Goal: Information Seeking & Learning: Learn about a topic

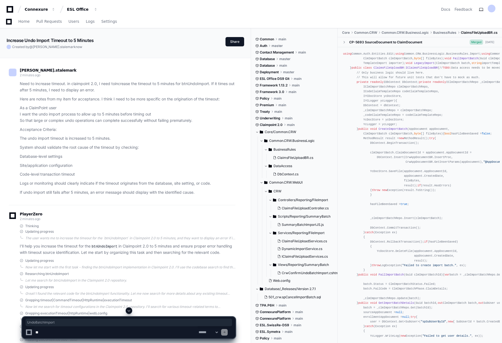
scroll to position [1061, 0]
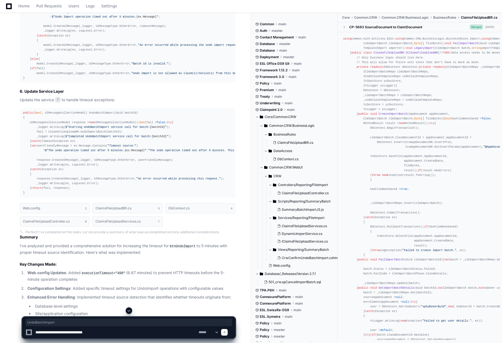
click at [101, 333] on textarea at bounding box center [115, 332] width 163 height 12
paste textarea "**********"
click at [82, 331] on textarea at bounding box center [115, 332] width 163 height 12
type textarea "**********"
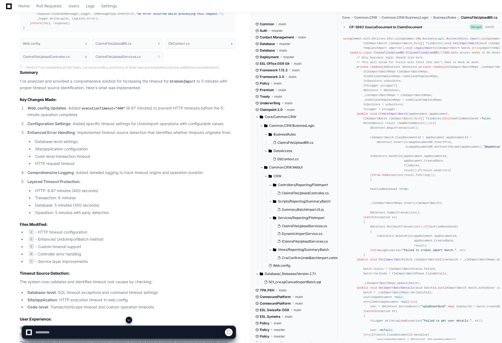
scroll to position [1253, 0]
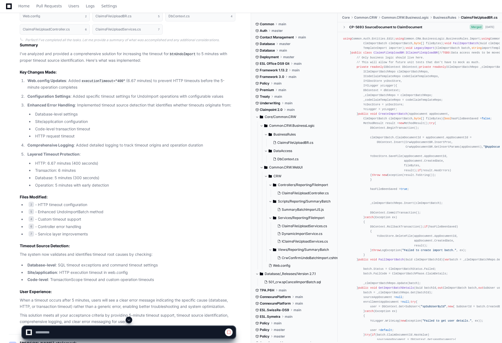
click at [127, 319] on span at bounding box center [129, 320] width 4 height 4
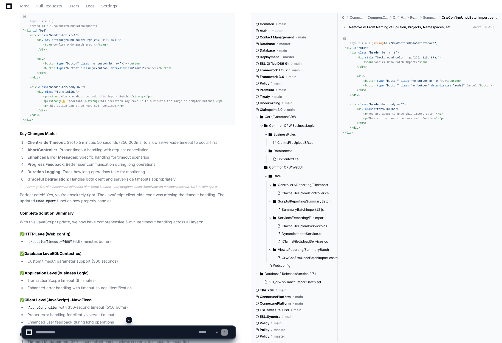
scroll to position [2047, 0]
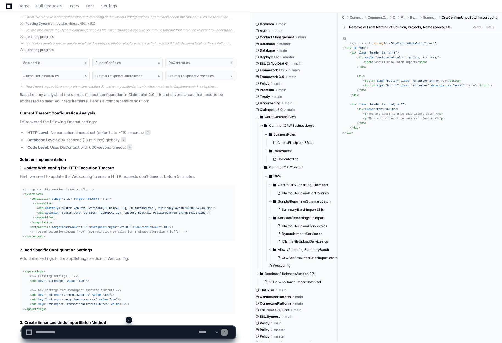
scroll to position [357, 0]
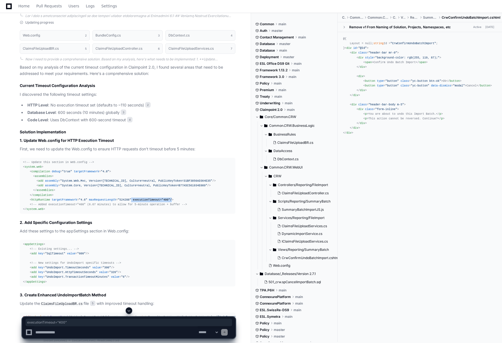
drag, startPoint x: 159, startPoint y: 199, endPoint x: 122, endPoint y: 199, distance: 37.1
click at [122, 199] on span "< httpRuntime targetFramework = "4.6" maxRequestLength = "524288" executionTime…" at bounding box center [102, 199] width 144 height 3
copy span "executionTimeout = "400""
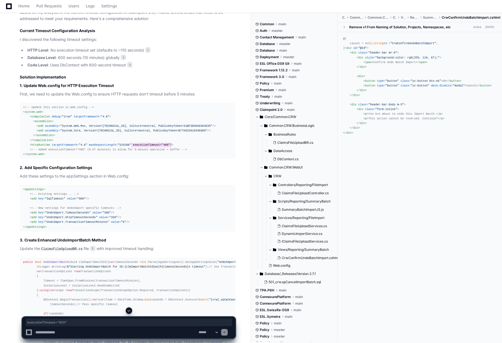
scroll to position [439, 0]
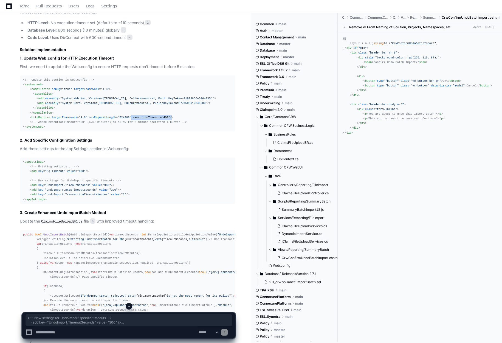
drag, startPoint x: 125, startPoint y: 194, endPoint x: 11, endPoint y: 181, distance: 114.7
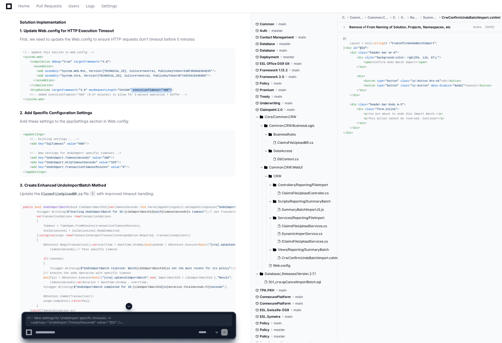
click at [124, 168] on div "< appSettings > <!-- Existing settings... --> < add key = "SqlTimeout" value = …" at bounding box center [127, 153] width 209 height 42
drag, startPoint x: 124, startPoint y: 168, endPoint x: 17, endPoint y: 152, distance: 108.2
click at [133, 160] on div "< appSettings > <!-- Existing settings... --> < add key = "SqlTimeout" value = …" at bounding box center [127, 153] width 209 height 42
drag, startPoint x: 29, startPoint y: 153, endPoint x: 131, endPoint y: 168, distance: 102.8
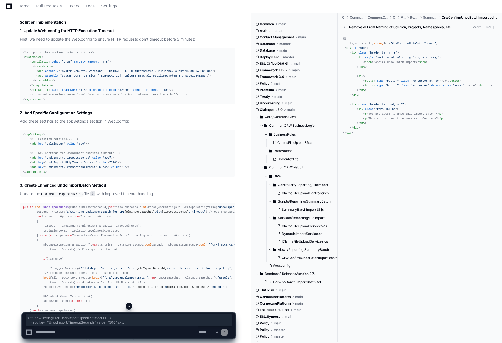
click at [131, 168] on div "< appSettings > <!-- Existing settings... --> < add key = "SqlTimeout" value = …" at bounding box center [127, 153] width 209 height 42
copy div "<!-- New settings for UndoImport specific timeouts --> < add key = "UndoImport.…"
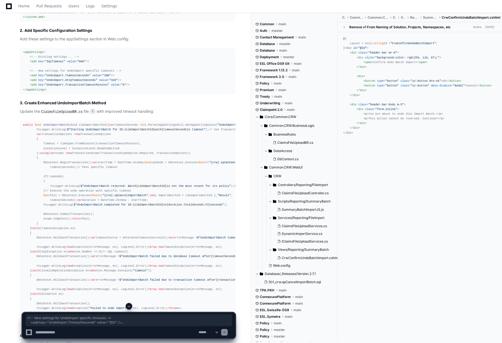
scroll to position [604, 0]
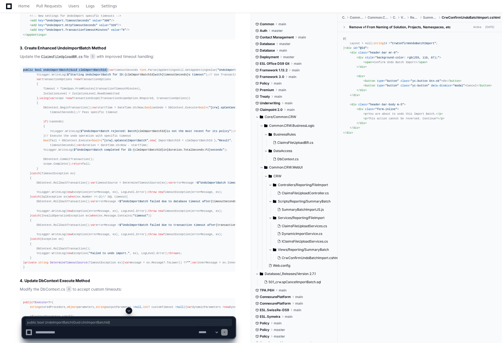
drag, startPoint x: 23, startPoint y: 69, endPoint x: 101, endPoint y: 69, distance: 78.0
click at [101, 69] on div "public bool UndoImportBatch ( Guid clmImportBatchId ) { var timeoutSeconds = in…" at bounding box center [127, 169] width 209 height 202
copy span "public bool UndoImportBatch ( Guid clmImportBatchId )"
click at [23, 69] on span "public" at bounding box center [28, 69] width 10 height 3
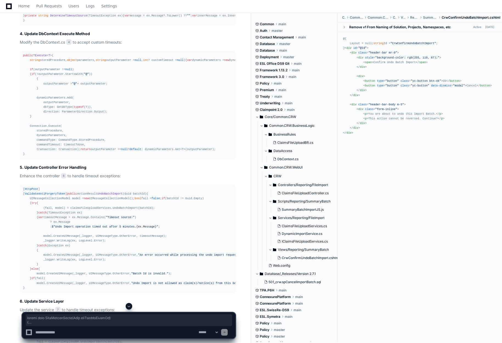
scroll to position [879, 0]
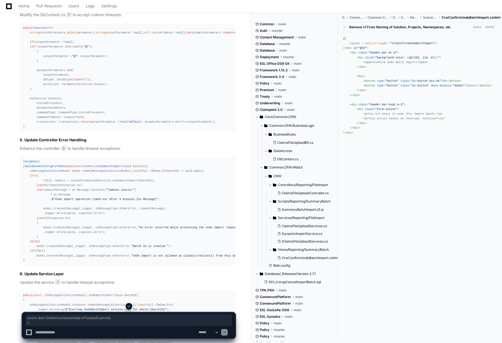
drag, startPoint x: 23, startPoint y: 69, endPoint x: 35, endPoint y: 255, distance: 186.0
copy div "public bool UndoImportBatch ( Guid clmImportBatchId ) { var timeoutSeconds = in…"
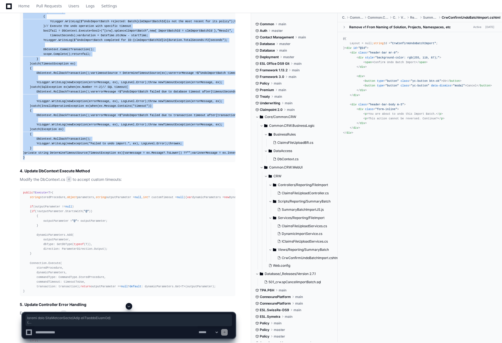
scroll to position [659, 0]
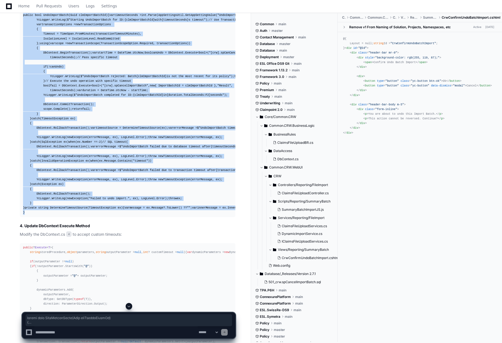
click at [19, 120] on div "Updating progress Web.config 2 BundleConfig.cs 3 DbContext.cs 4 ClaimsFileUploa…" at bounding box center [122, 159] width 227 height 882
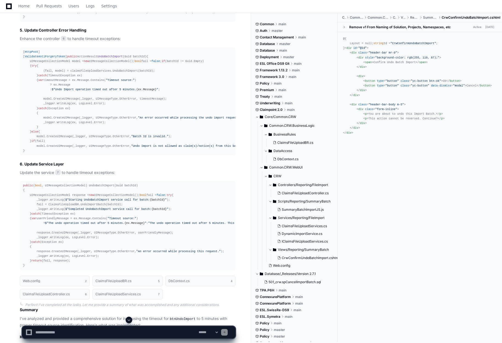
scroll to position [1043, 0]
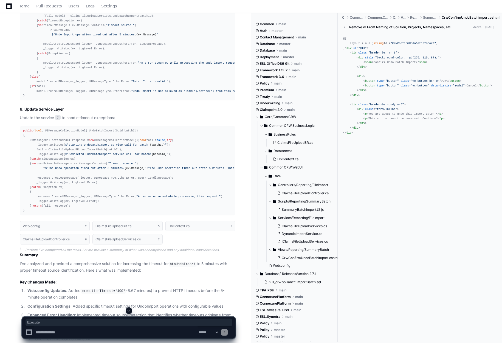
copy span "Execute"
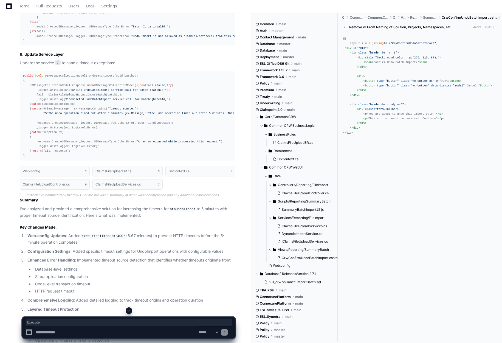
scroll to position [1071, 0]
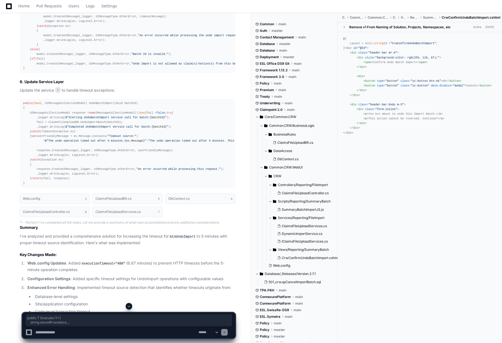
drag, startPoint x: 23, startPoint y: 98, endPoint x: 31, endPoint y: 241, distance: 142.5
copy div "public T Execute < T >( string storedProcedure, object parameters, string outpu…"
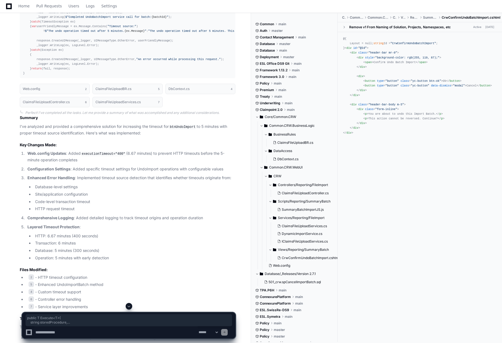
scroll to position [1263, 0]
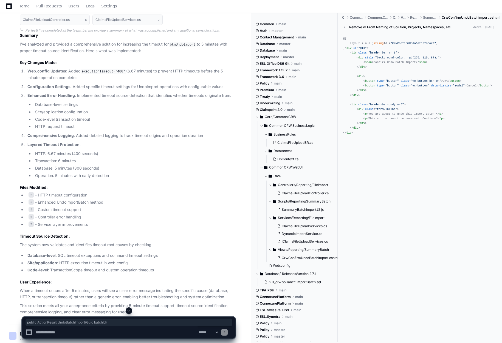
drag, startPoint x: 23, startPoint y: 92, endPoint x: 99, endPoint y: 92, distance: 75.8
copy span "public ActionResult UndoBatchImport ( Guid batchId )"
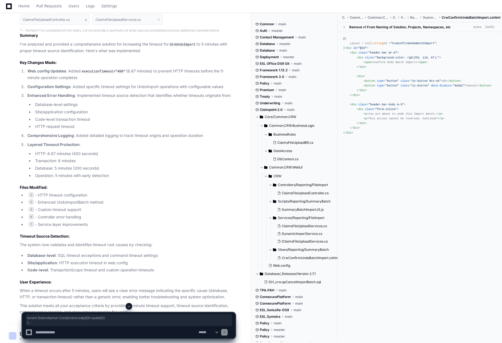
drag, startPoint x: 23, startPoint y: 93, endPoint x: 25, endPoint y: 266, distance: 173.5
copy div "public ActionResult UndoBatchImport ( Guid batchId ) { UIMessageCollectionModel…"
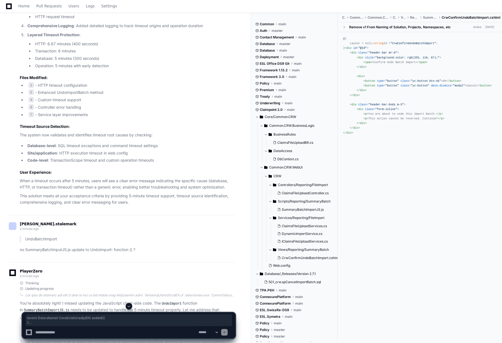
scroll to position [1455, 0]
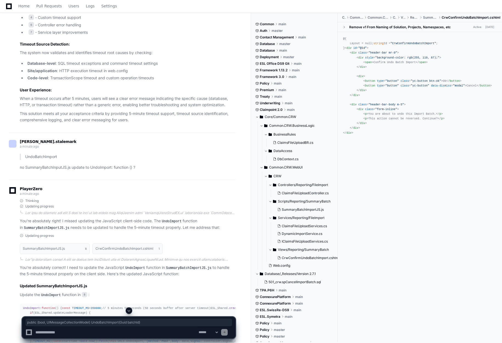
drag, startPoint x: 23, startPoint y: 108, endPoint x: 130, endPoint y: 108, distance: 107.4
copy div "public ( bool , UIMessageCollectionModel) UndoBatchImport(Guid batchId)"
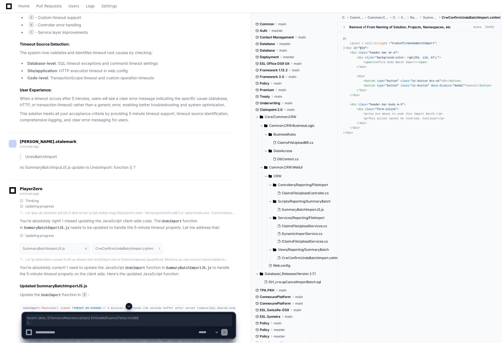
drag, startPoint x: 27, startPoint y: 242, endPoint x: 23, endPoint y: 109, distance: 132.7
copy div "public ( bool , UIMessageCollectionModel) UndoBatchImport(Guid batchId) { UIMes…"
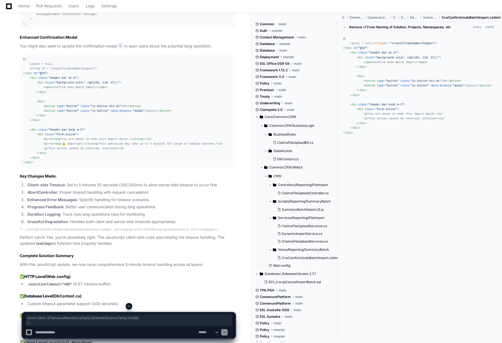
scroll to position [2114, 0]
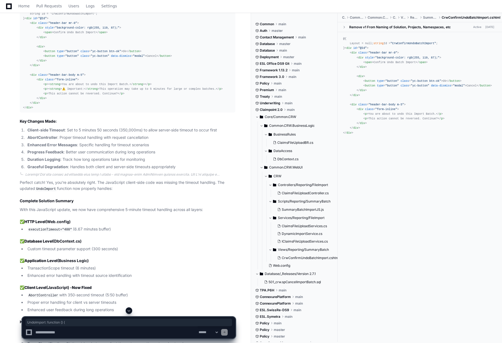
drag, startPoint x: 23, startPoint y: 90, endPoint x: 70, endPoint y: 90, distance: 47.0
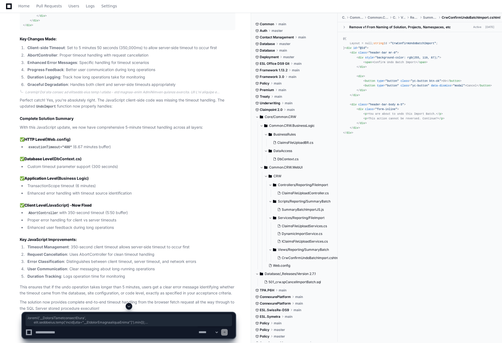
scroll to position [2142, 0]
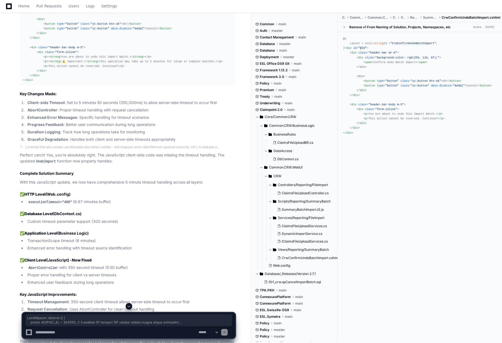
drag, startPoint x: 28, startPoint y: 174, endPoint x: 19, endPoint y: 62, distance: 111.5
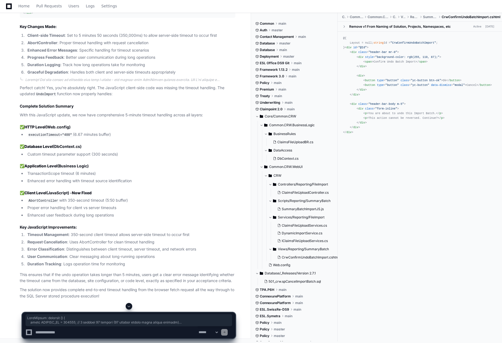
scroll to position [2718, 0]
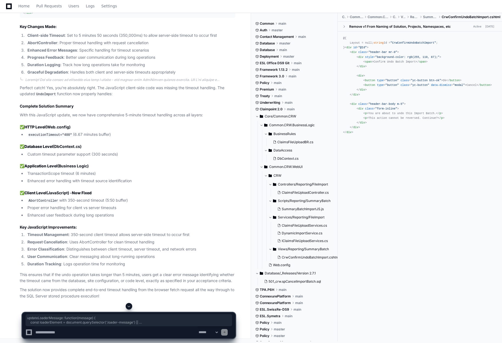
drag, startPoint x: 23, startPoint y: 82, endPoint x: 27, endPoint y: 173, distance: 91.0
drag, startPoint x: 29, startPoint y: 149, endPoint x: 42, endPoint y: 177, distance: 31.0
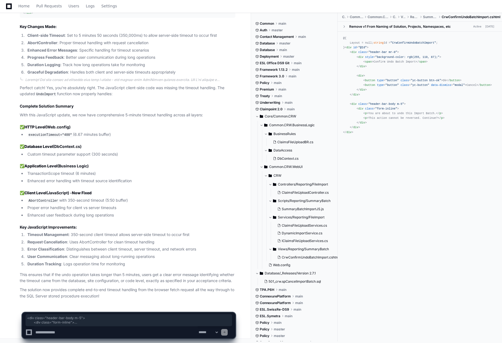
scroll to position [3031, 0]
click at [8, 320] on div "**********" at bounding box center [129, 323] width 245 height 40
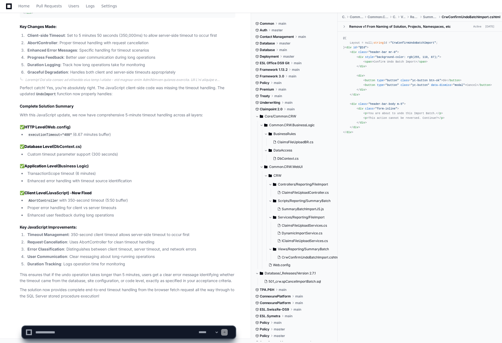
click at [73, 333] on textarea at bounding box center [115, 332] width 163 height 12
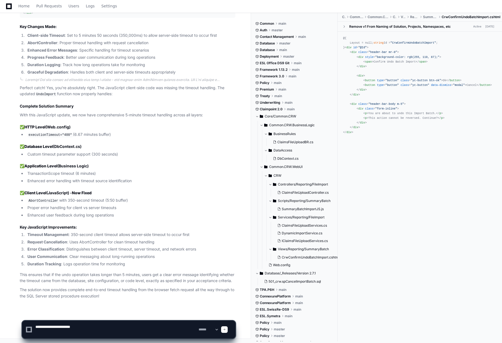
paste textarea "**********"
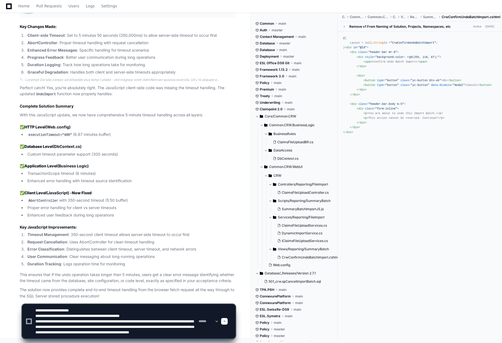
scroll to position [0, 0]
type textarea "**********"
click at [226, 321] on span at bounding box center [224, 321] width 3 height 3
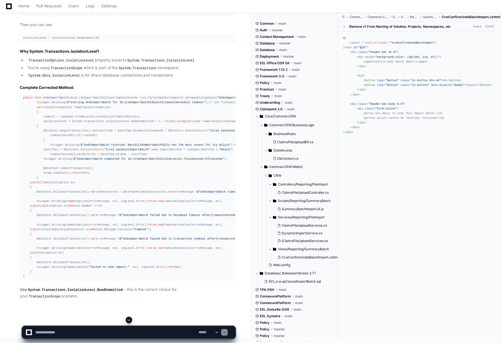
click at [128, 319] on span at bounding box center [129, 320] width 4 height 4
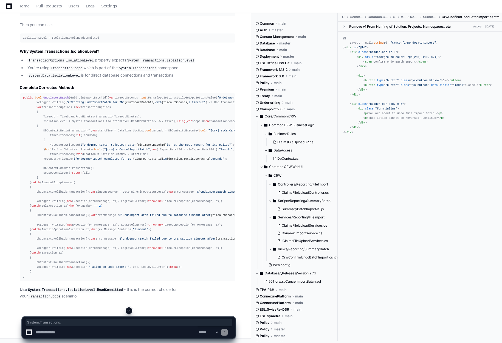
drag, startPoint x: 87, startPoint y: 132, endPoint x: 55, endPoint y: 134, distance: 31.9
click at [60, 332] on textarea at bounding box center [115, 332] width 163 height 12
paste textarea "**********"
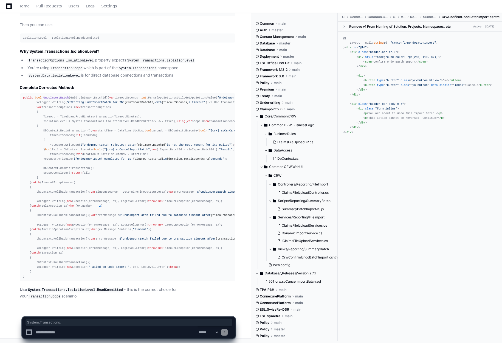
type textarea "**********"
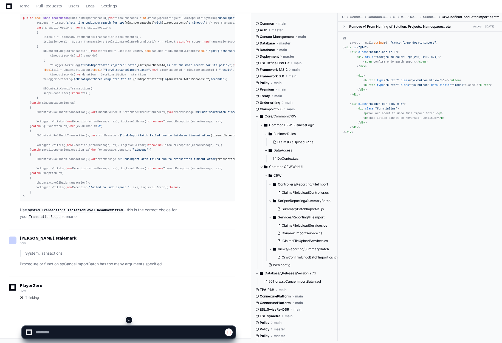
click at [130, 318] on button at bounding box center [129, 320] width 7 height 7
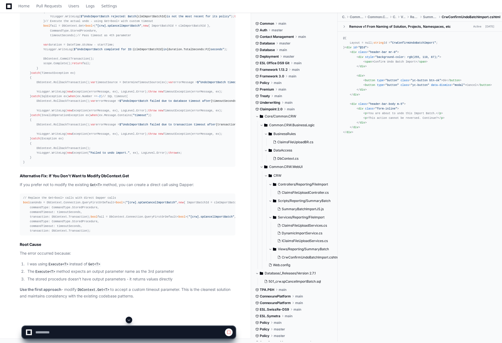
scroll to position [4054, 0]
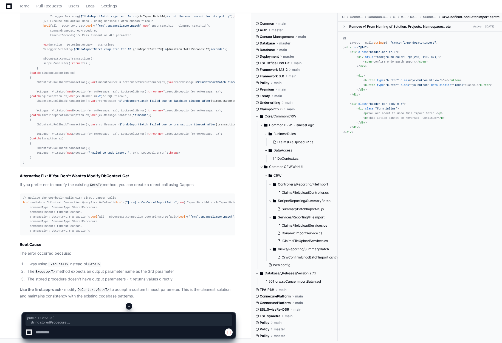
drag, startPoint x: 23, startPoint y: 134, endPoint x: 32, endPoint y: 208, distance: 74.9
drag, startPoint x: 23, startPoint y: 134, endPoint x: 32, endPoint y: 206, distance: 71.9
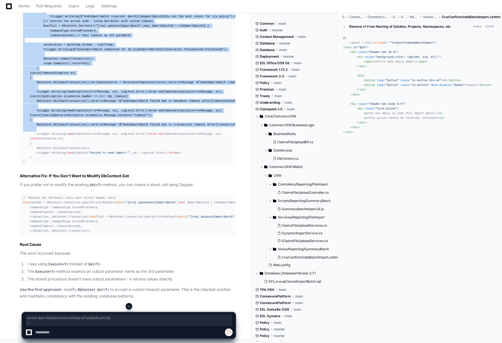
scroll to position [4521, 0]
drag, startPoint x: 23, startPoint y: 130, endPoint x: 62, endPoint y: 158, distance: 47.3
click at [62, 158] on div "public bool UndoImportBatch ( Guid clmImportBatchId ) { var timeoutSeconds = in…" at bounding box center [127, 54] width 209 height 221
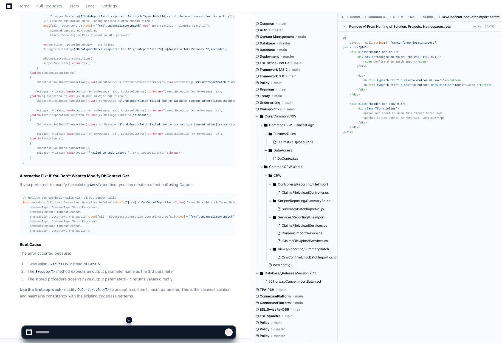
click at [16, 321] on div at bounding box center [129, 330] width 245 height 26
click at [129, 320] on span at bounding box center [129, 320] width 4 height 4
click at [230, 331] on span at bounding box center [229, 332] width 4 height 4
click at [128, 319] on span at bounding box center [129, 320] width 4 height 4
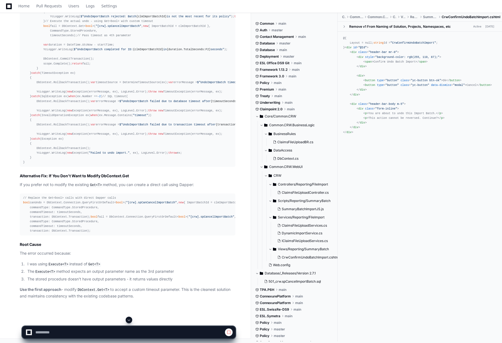
scroll to position [3906, 0]
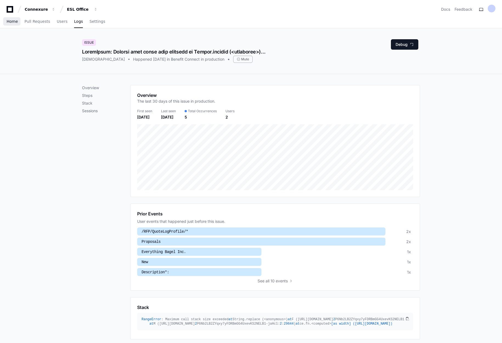
click at [12, 20] on span "Home" at bounding box center [12, 21] width 11 height 3
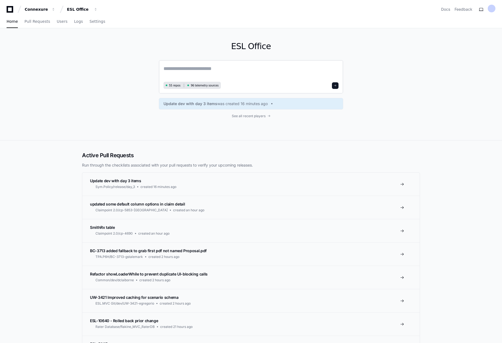
click at [217, 72] on textarea at bounding box center [251, 72] width 175 height 15
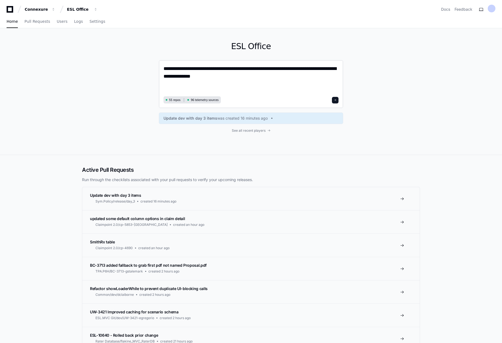
paste textarea "**********"
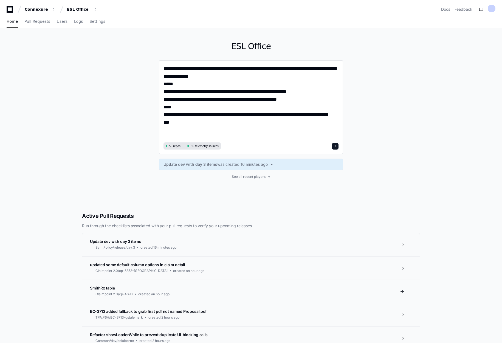
type textarea "**********"
click at [336, 146] on span at bounding box center [335, 146] width 3 height 3
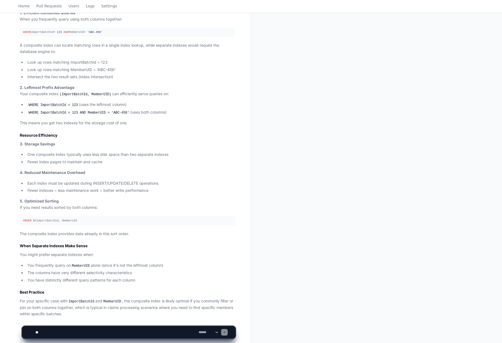
scroll to position [209, 0]
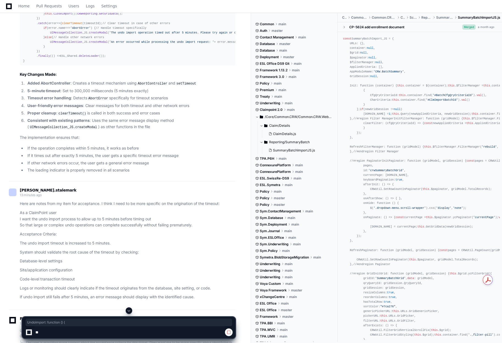
scroll to position [548, 0]
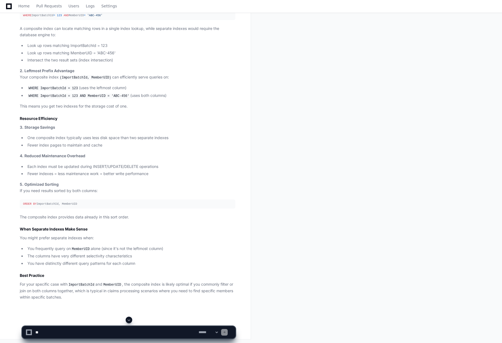
scroll to position [181, 0]
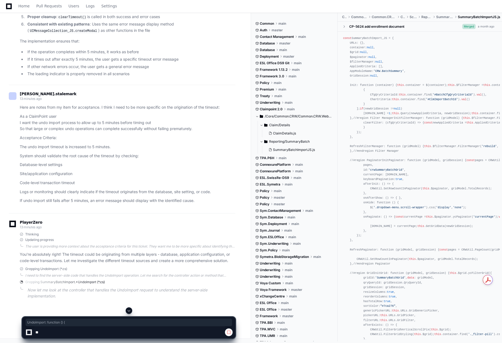
scroll to position [878, 0]
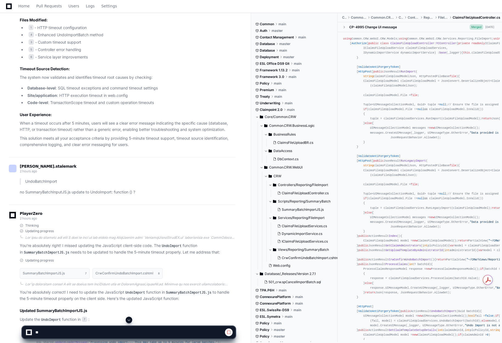
scroll to position [1650, 0]
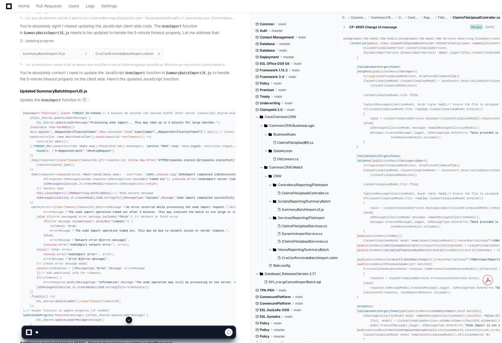
click at [131, 319] on span at bounding box center [129, 320] width 4 height 4
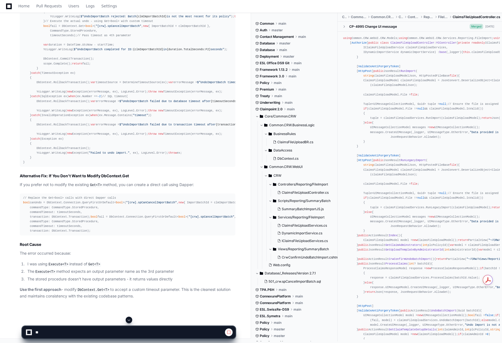
scroll to position [4784, 0]
